Goal: Transaction & Acquisition: Purchase product/service

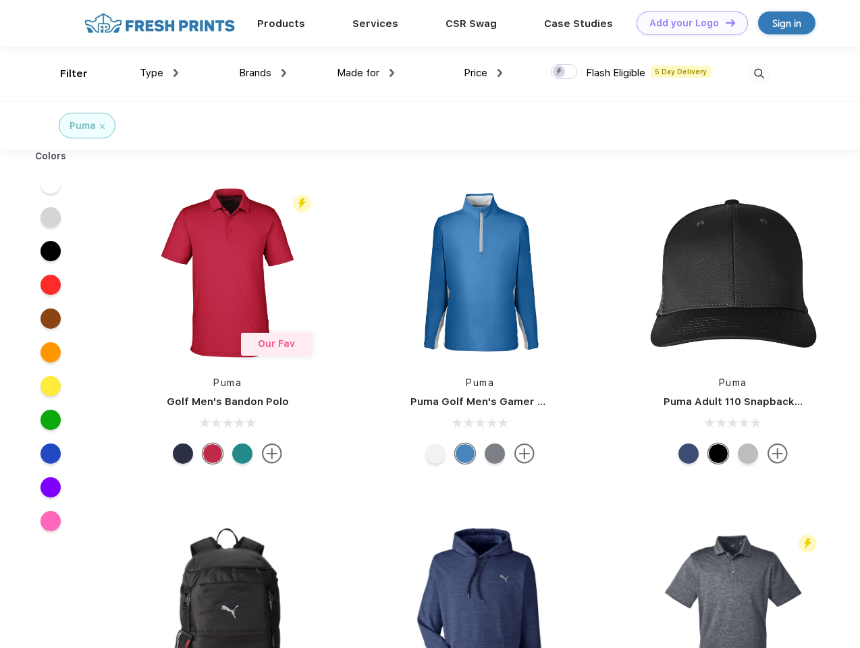
click at [688, 23] on link "Add your Logo Design Tool" at bounding box center [692, 23] width 111 height 24
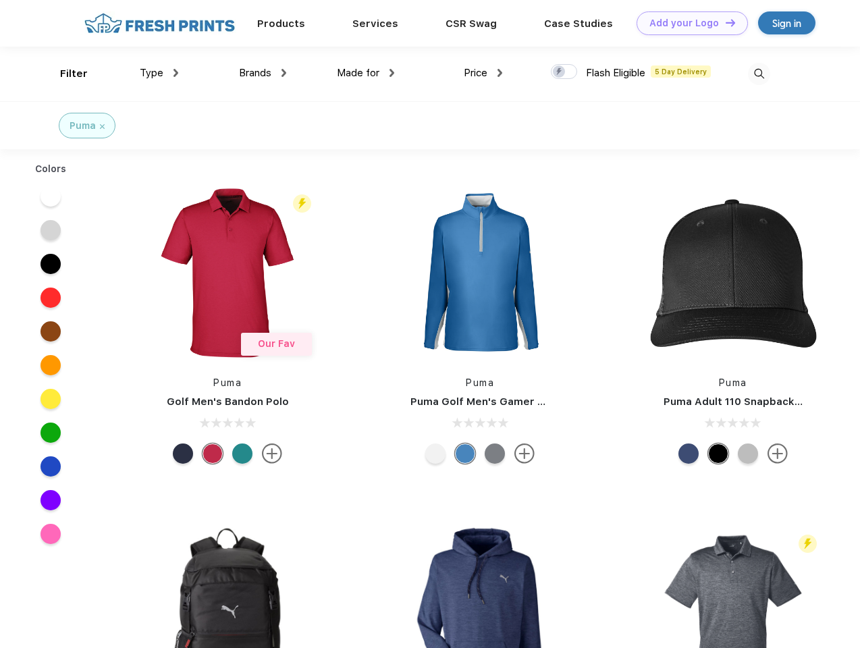
click at [0, 0] on div "Design Tool" at bounding box center [0, 0] width 0 height 0
click at [725, 22] on link "Add your Logo Design Tool" at bounding box center [692, 23] width 111 height 24
click at [65, 74] on div "Filter" at bounding box center [74, 74] width 28 height 16
click at [159, 73] on span "Type" at bounding box center [152, 73] width 24 height 12
click at [263, 73] on span "Brands" at bounding box center [255, 73] width 32 height 12
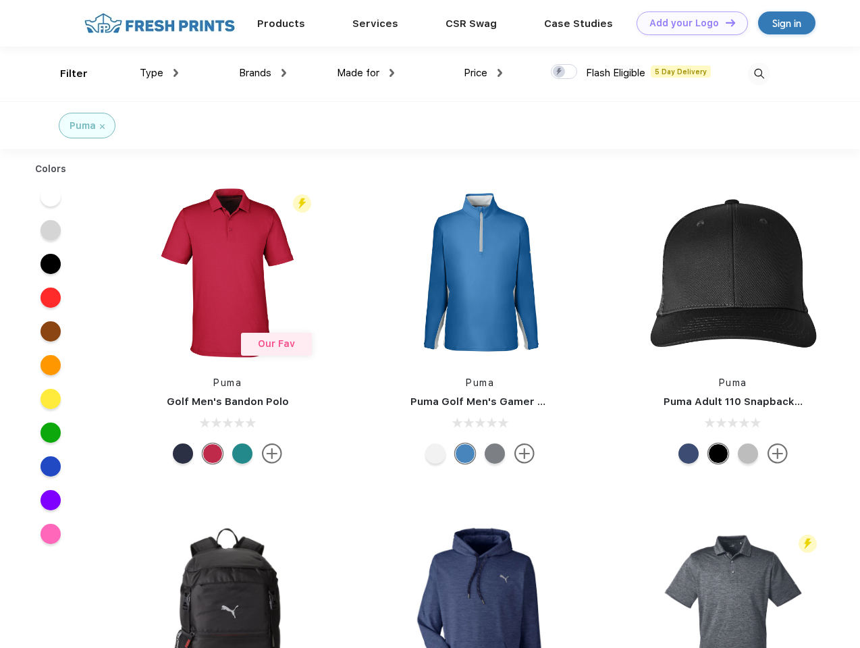
click at [366, 73] on span "Made for" at bounding box center [358, 73] width 43 height 12
click at [484, 73] on span "Price" at bounding box center [476, 73] width 24 height 12
click at [565, 72] on div at bounding box center [564, 71] width 26 height 15
click at [560, 72] on input "checkbox" at bounding box center [555, 67] width 9 height 9
click at [759, 74] on img at bounding box center [759, 74] width 22 height 22
